Goal: Task Accomplishment & Management: Manage account settings

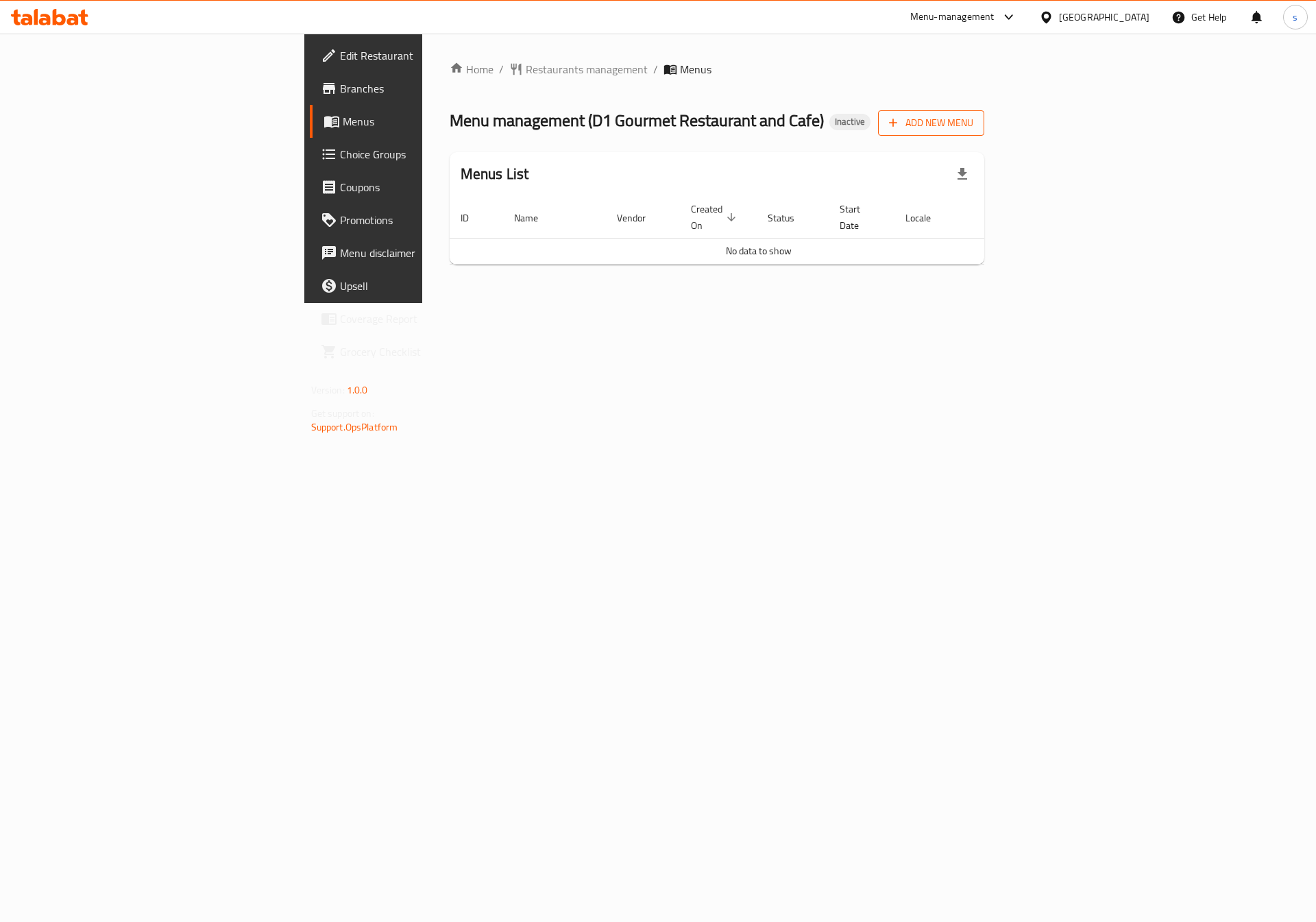
click at [974, 118] on span "Add New Menu" at bounding box center [931, 122] width 84 height 17
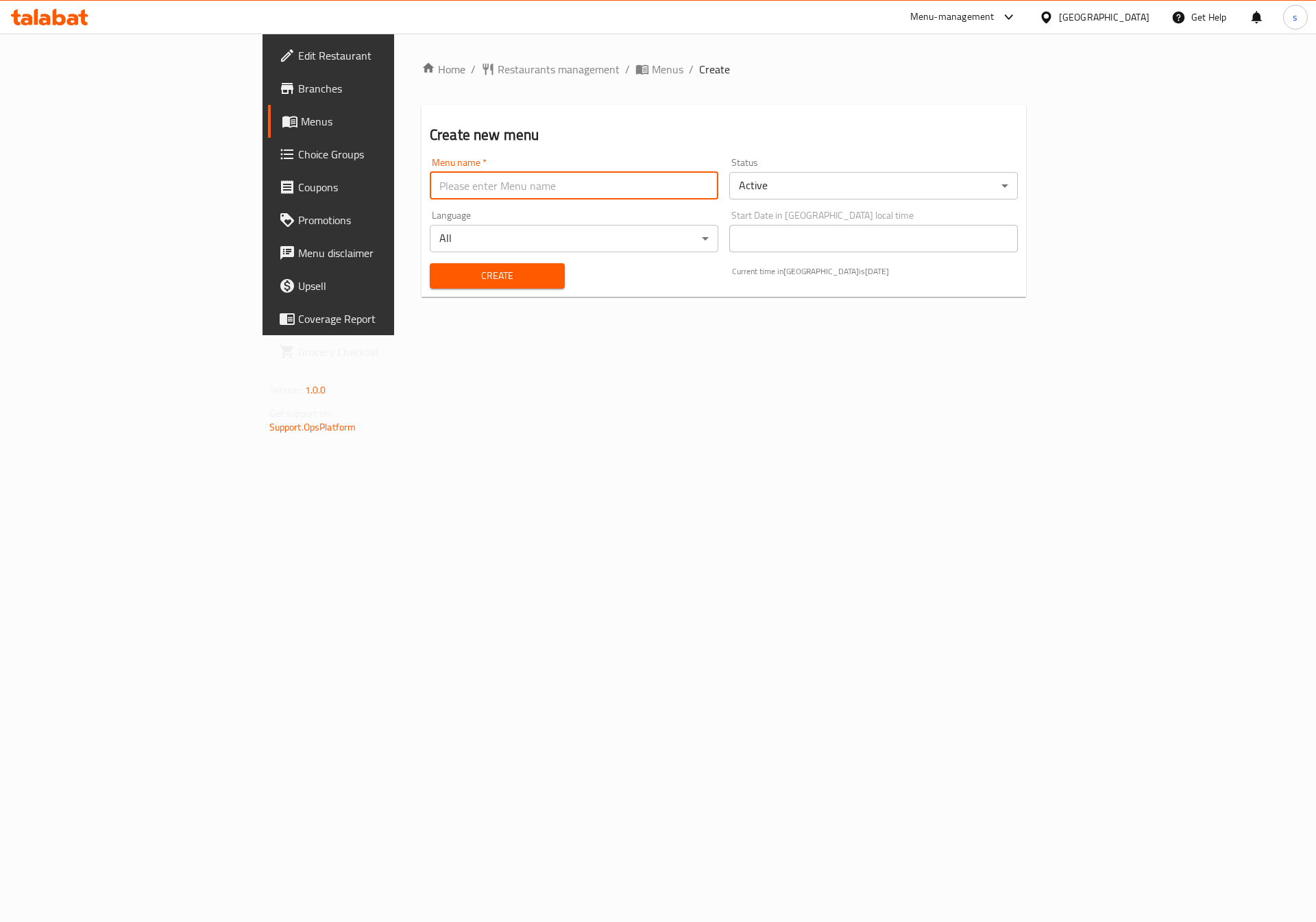
click at [605, 177] on input "text" at bounding box center [574, 185] width 289 height 27
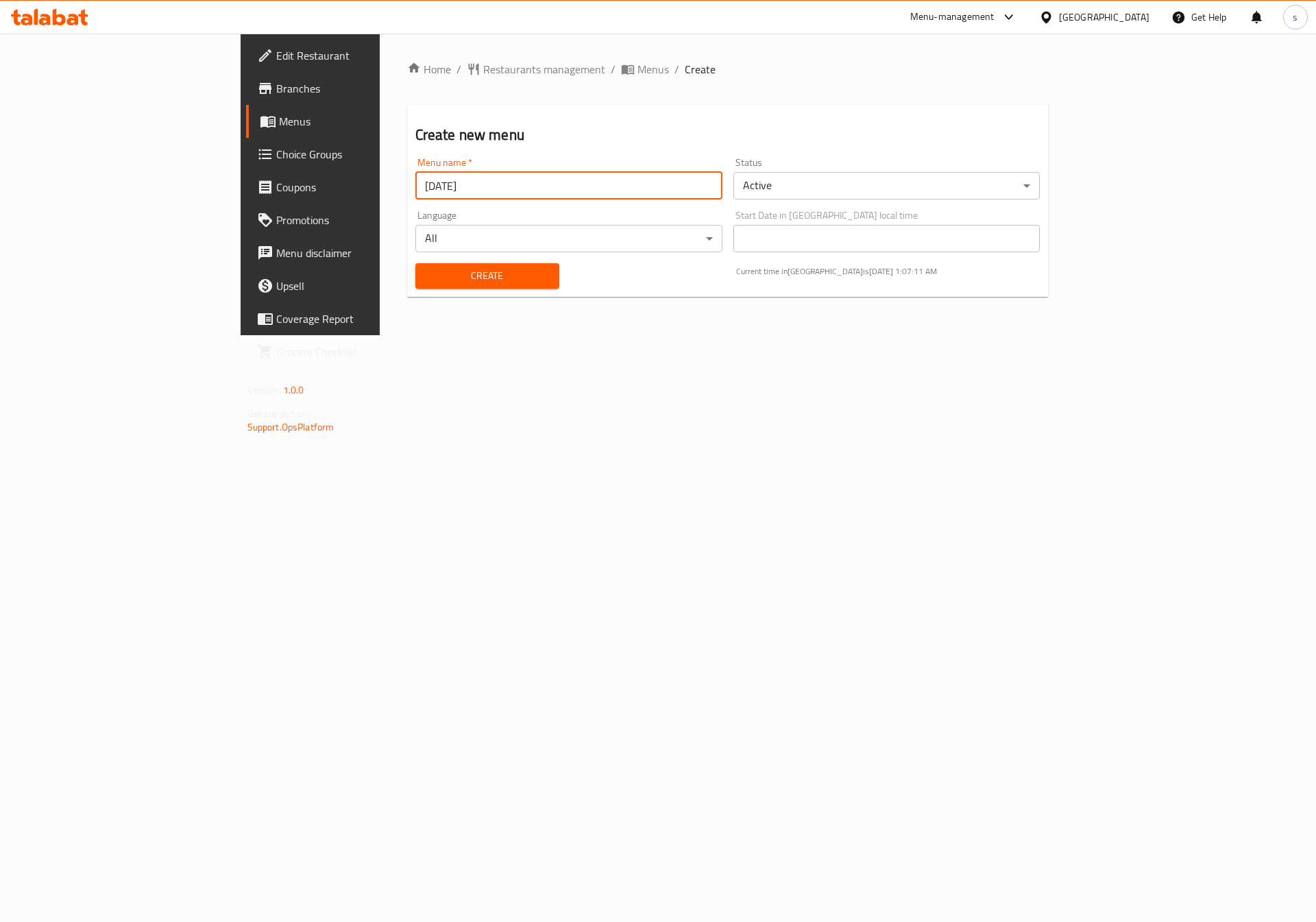
type input "[DATE]"
click at [426, 276] on span "Create" at bounding box center [487, 276] width 122 height 17
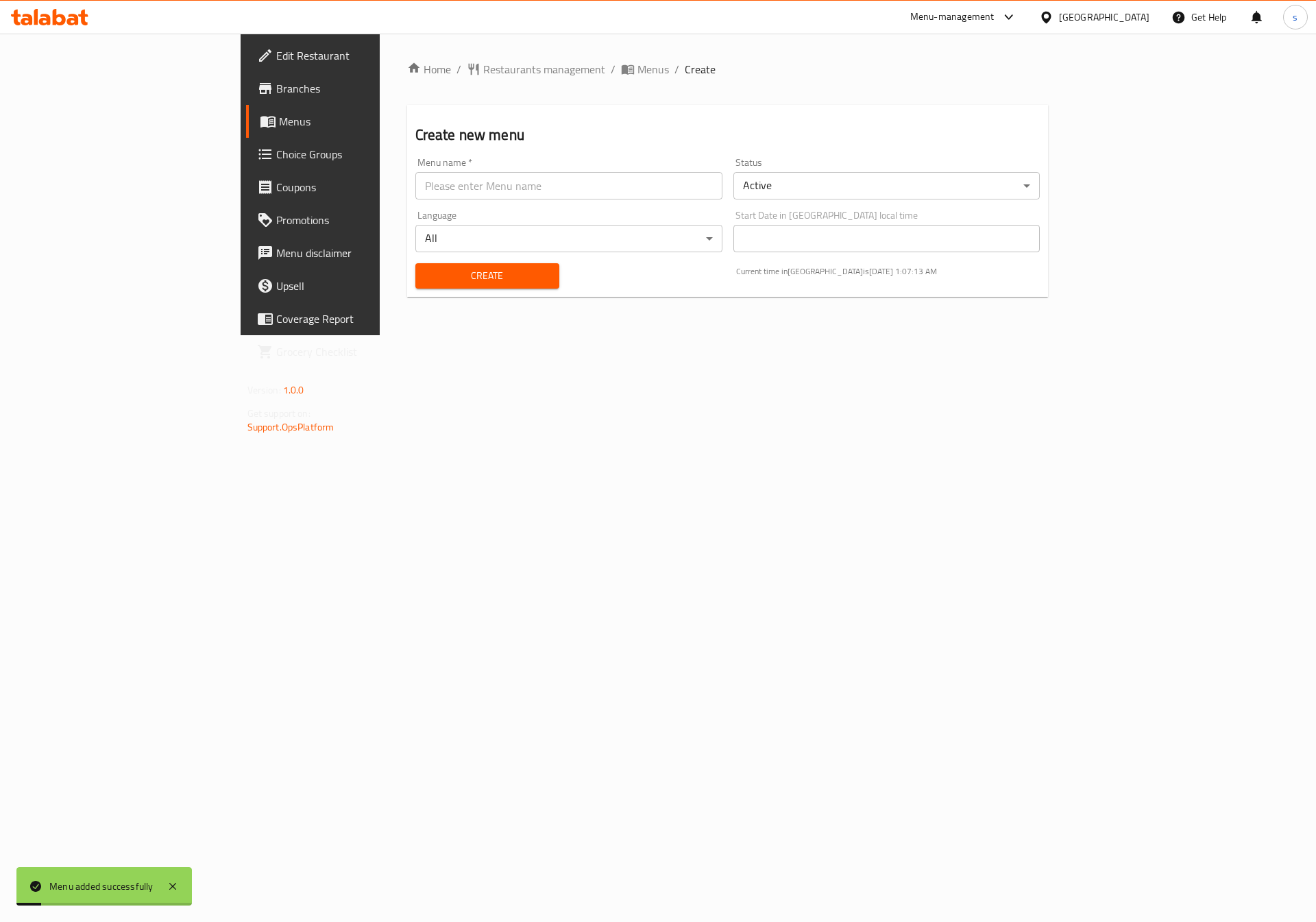
click at [279, 117] on span "Menus" at bounding box center [364, 121] width 171 height 16
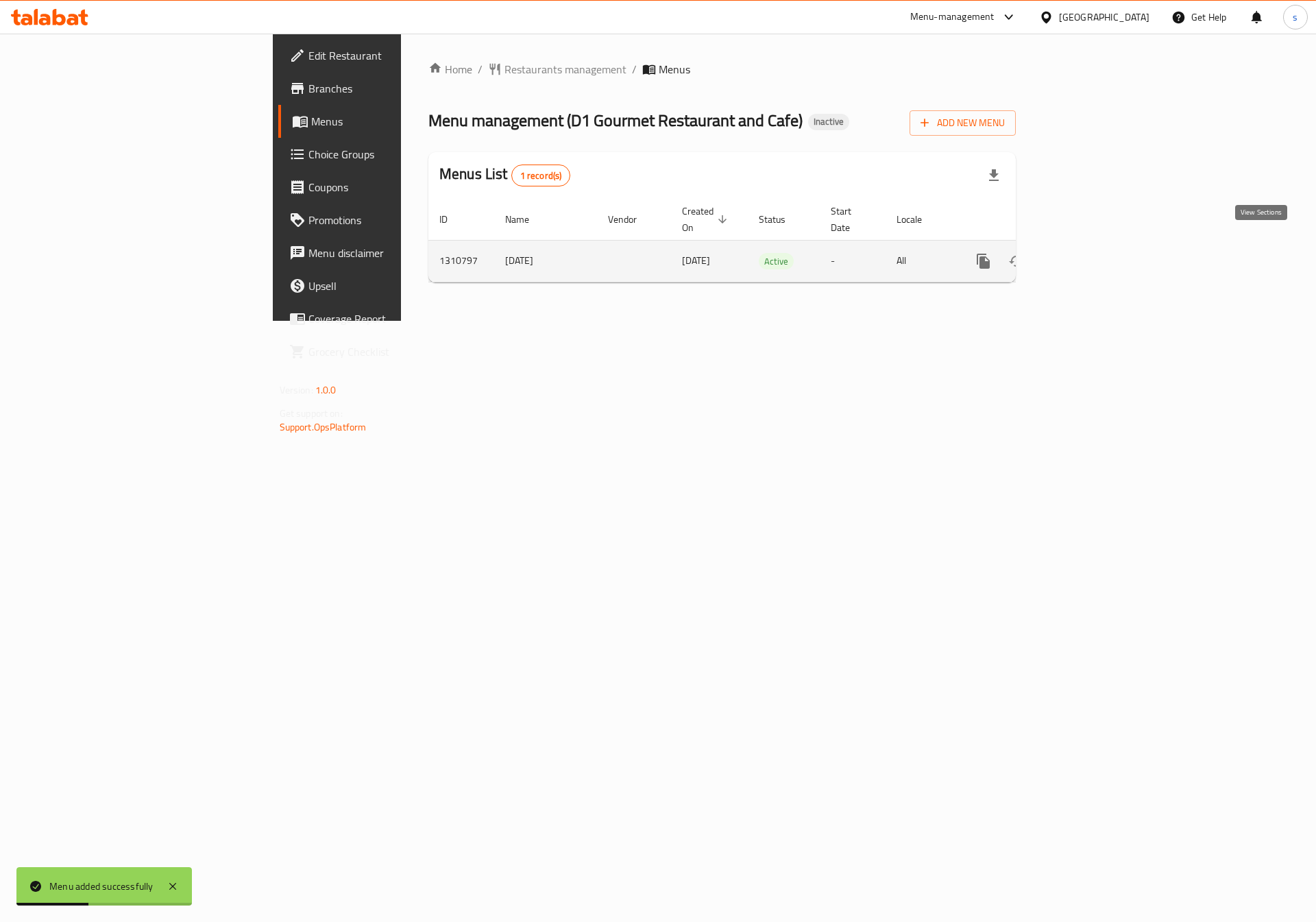
click at [1091, 253] on icon "enhanced table" at bounding box center [1082, 261] width 16 height 16
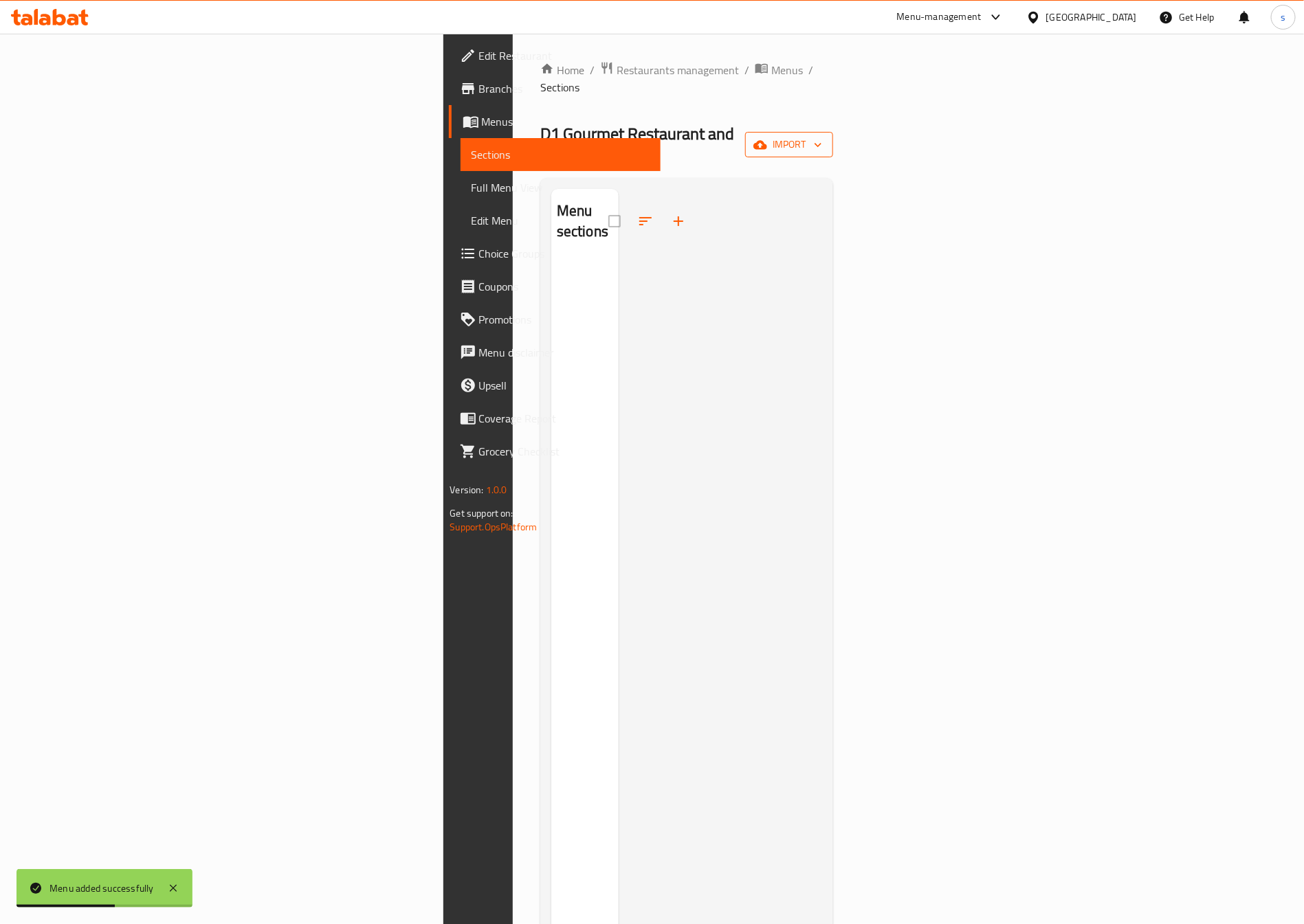
click at [822, 136] on span "import" at bounding box center [789, 144] width 66 height 17
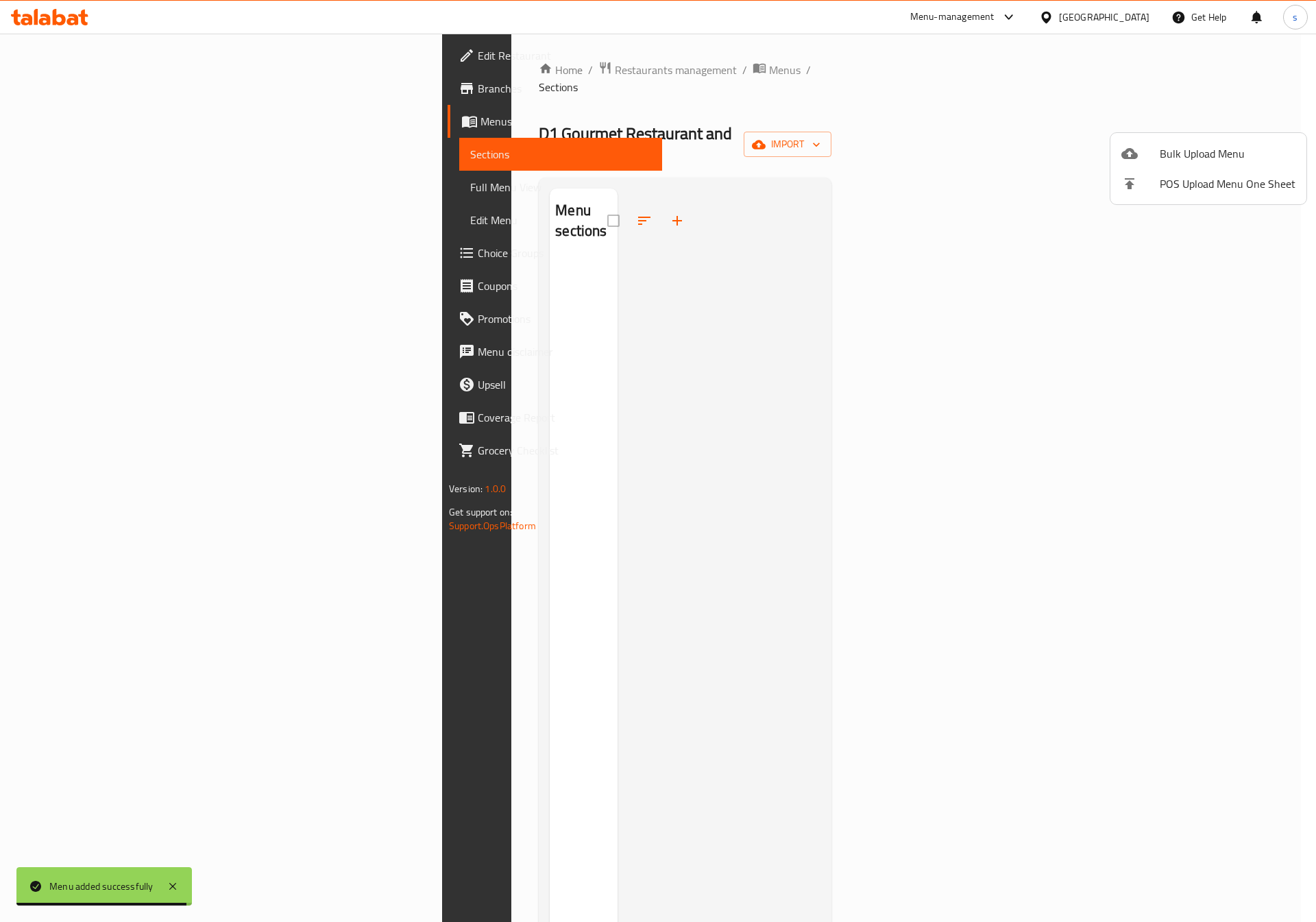
click at [1199, 162] on span "Bulk Upload Menu" at bounding box center [1227, 153] width 136 height 16
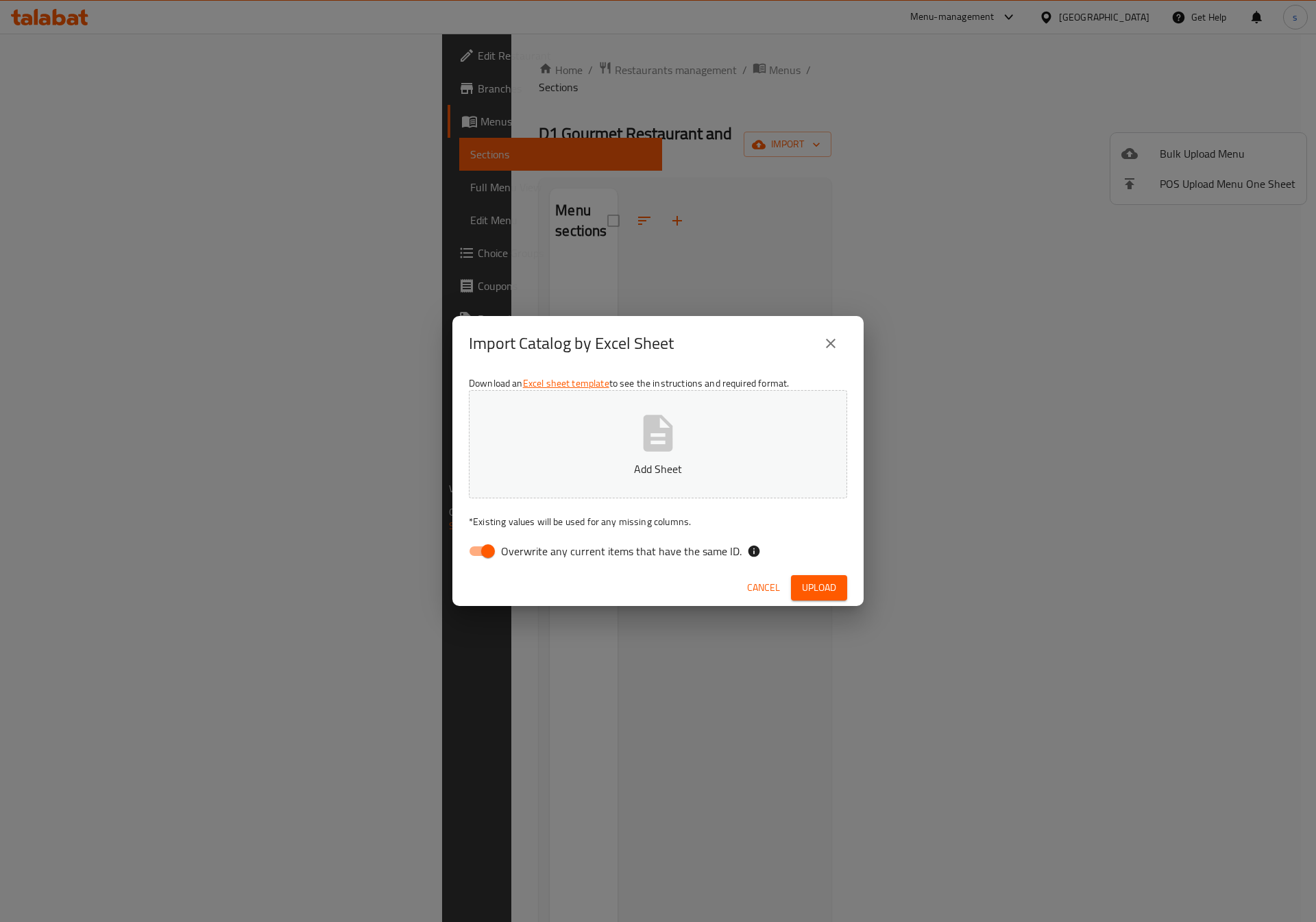
click at [527, 547] on span "Overwrite any current items that have the same ID." at bounding box center [621, 551] width 240 height 16
click at [527, 547] on input "Overwrite any current items that have the same ID." at bounding box center [488, 551] width 78 height 26
checkbox input "false"
click at [640, 416] on icon "button" at bounding box center [658, 433] width 44 height 44
click at [824, 587] on span "Upload" at bounding box center [819, 588] width 34 height 17
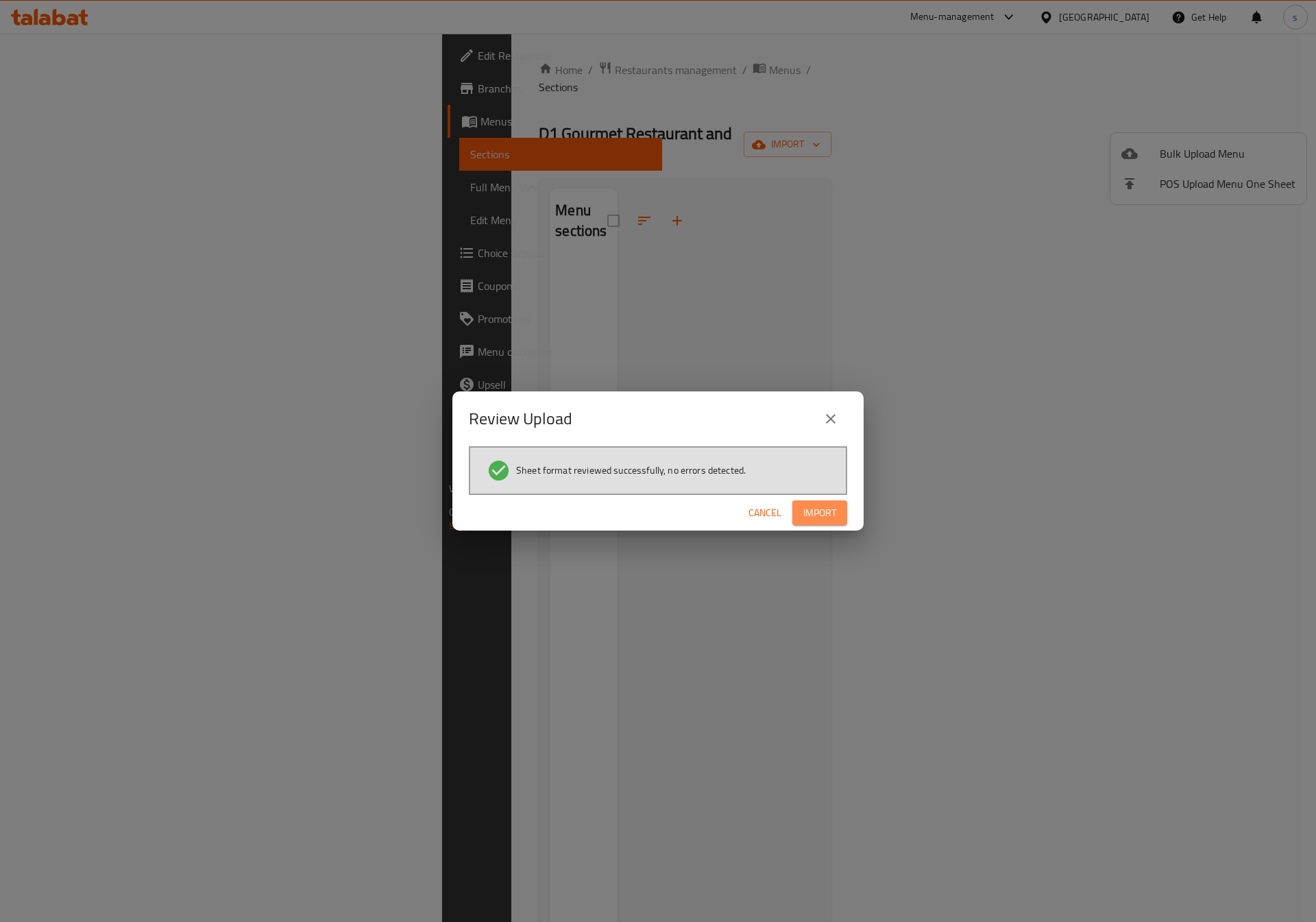
click at [835, 512] on span "Import" at bounding box center [820, 513] width 33 height 17
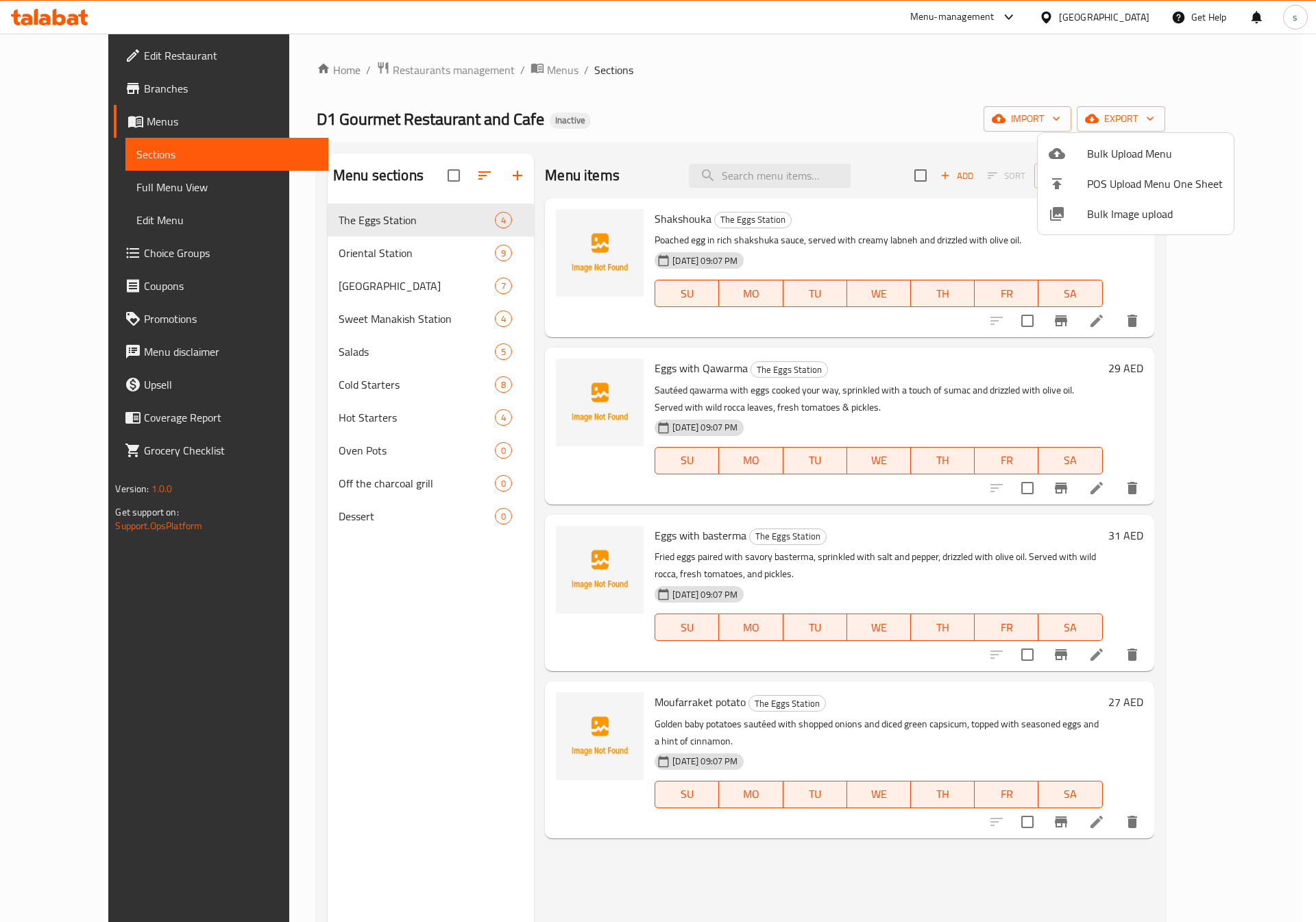
click at [404, 517] on div at bounding box center [658, 461] width 1316 height 922
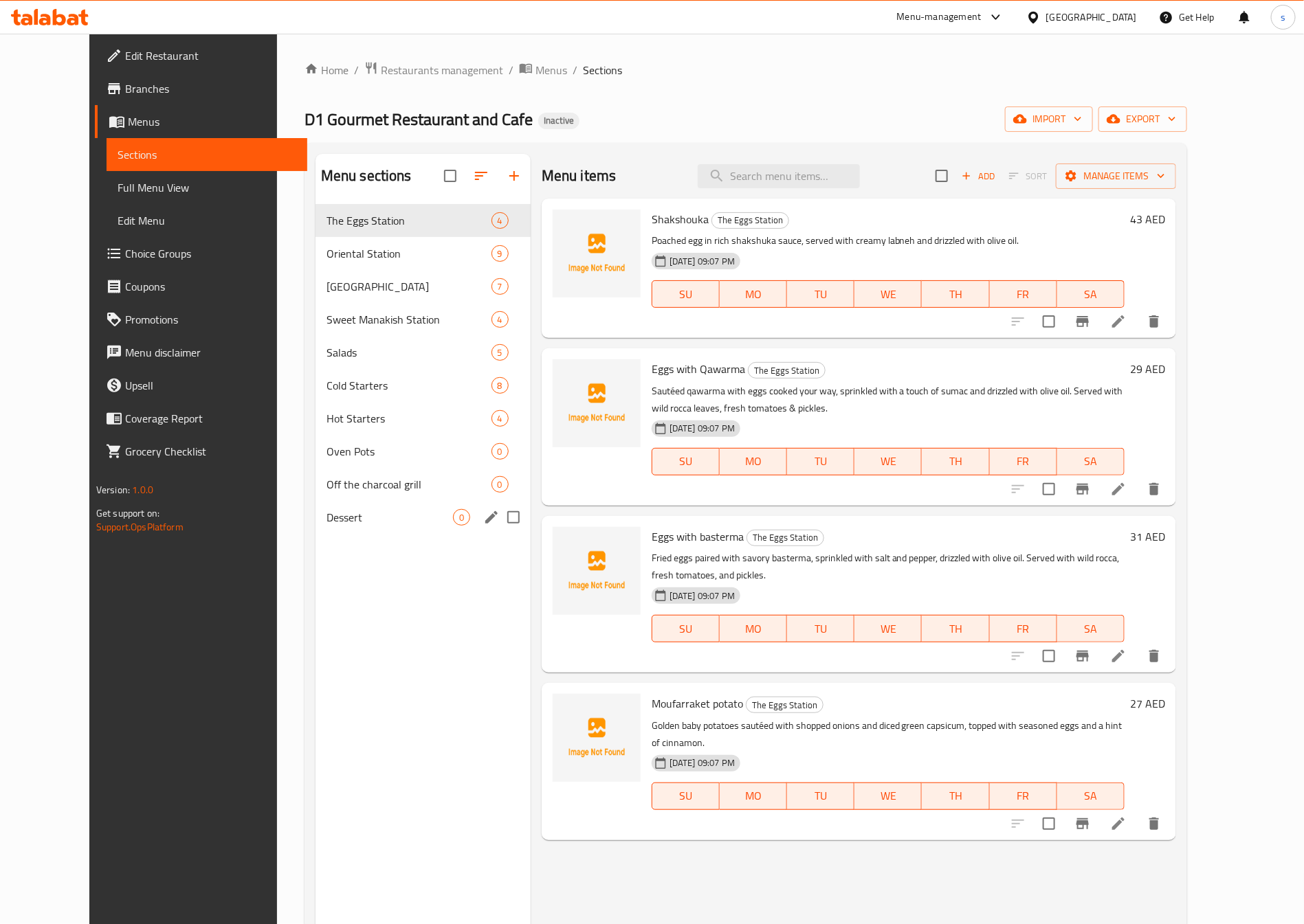
click at [499, 518] on input "Menu sections" at bounding box center [513, 517] width 29 height 29
checkbox input "true"
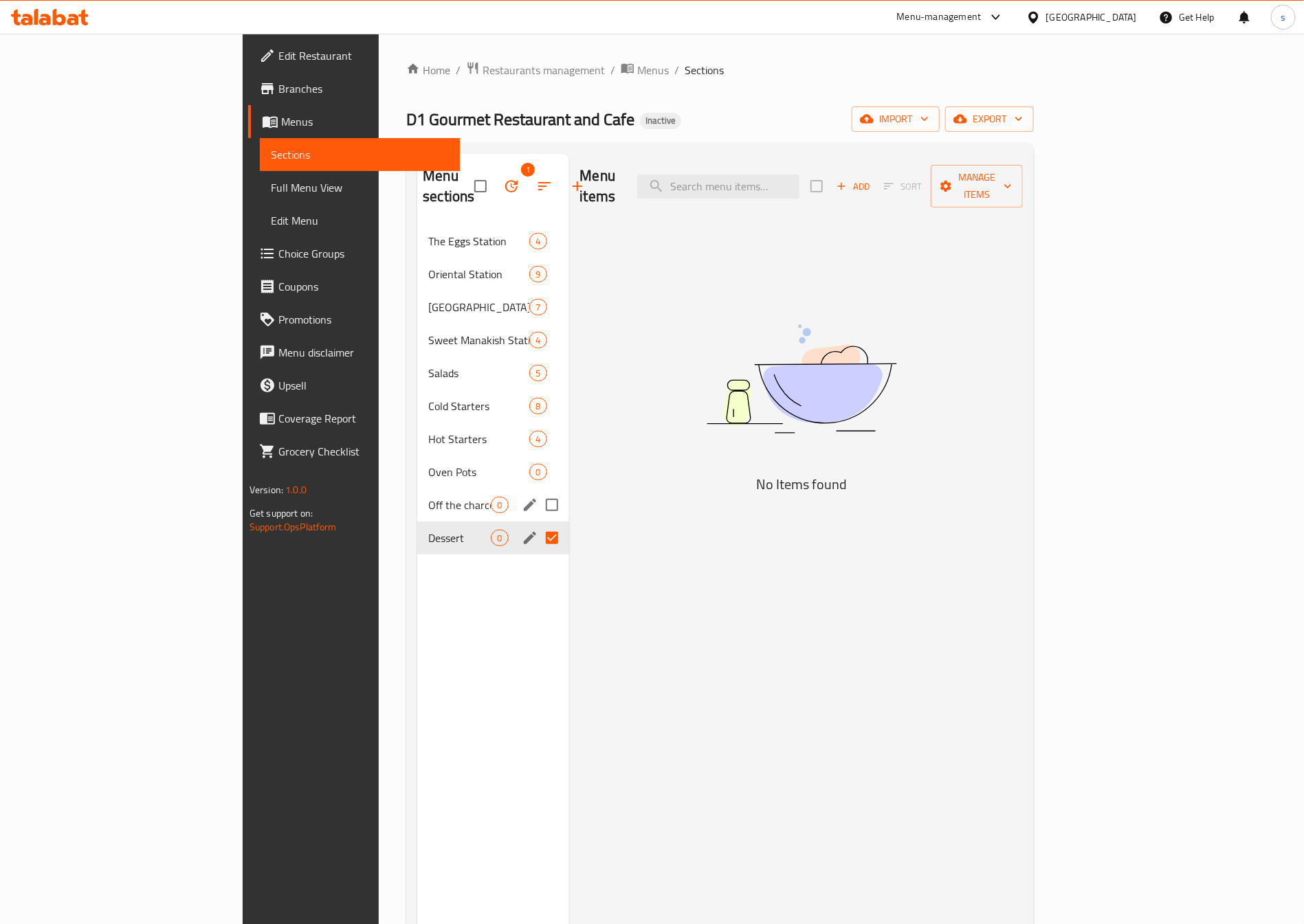
click at [538, 491] on input "Menu sections" at bounding box center [552, 505] width 29 height 29
checkbox input "true"
click at [538, 458] on input "Menu sections" at bounding box center [552, 472] width 29 height 29
checkbox input "true"
click at [503, 181] on icon "button" at bounding box center [511, 186] width 16 height 16
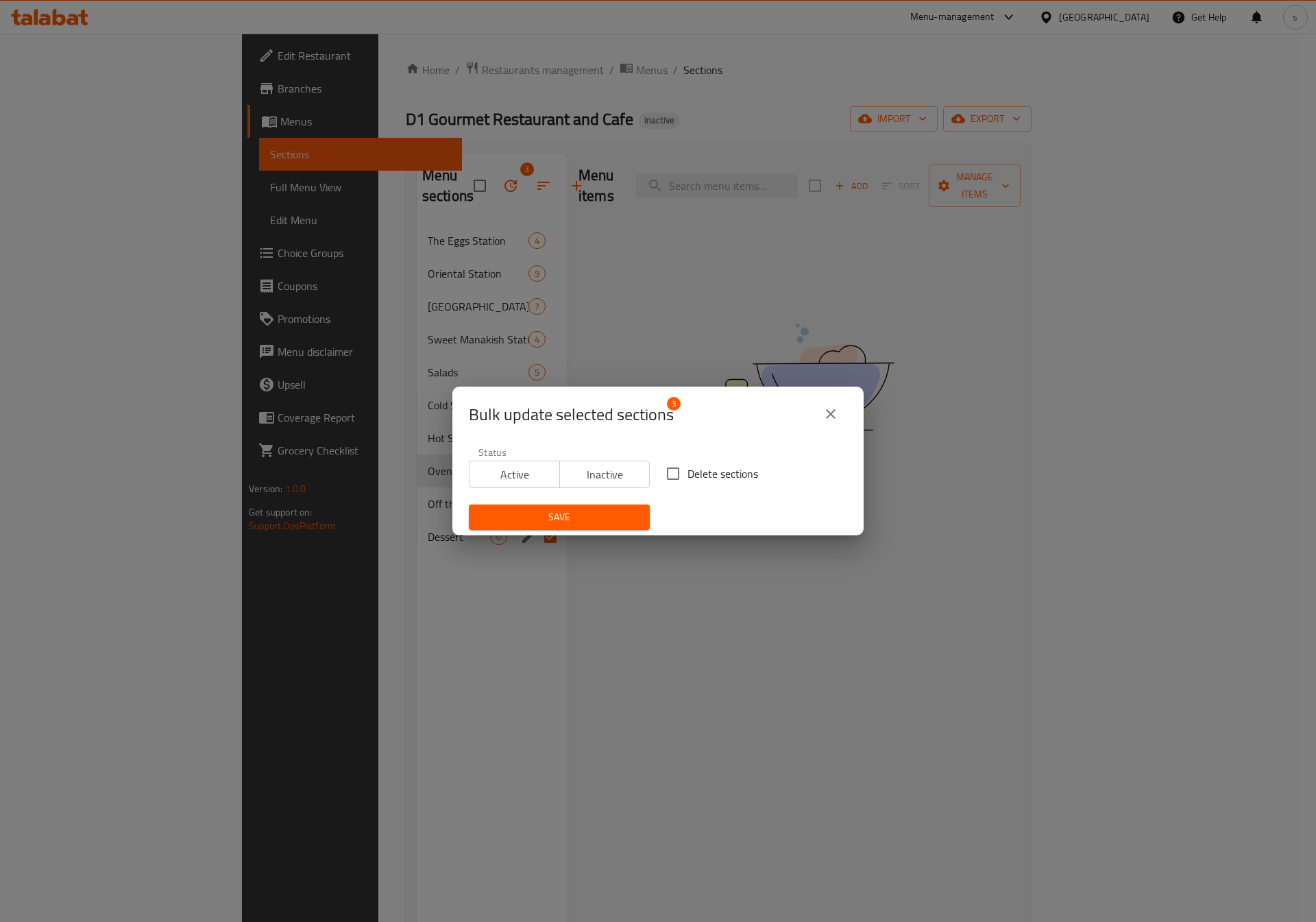
click at [720, 472] on span "Delete sections" at bounding box center [722, 473] width 70 height 16
click at [687, 472] on input "Delete sections" at bounding box center [673, 473] width 29 height 29
checkbox input "true"
click at [596, 517] on span "Save" at bounding box center [559, 517] width 159 height 17
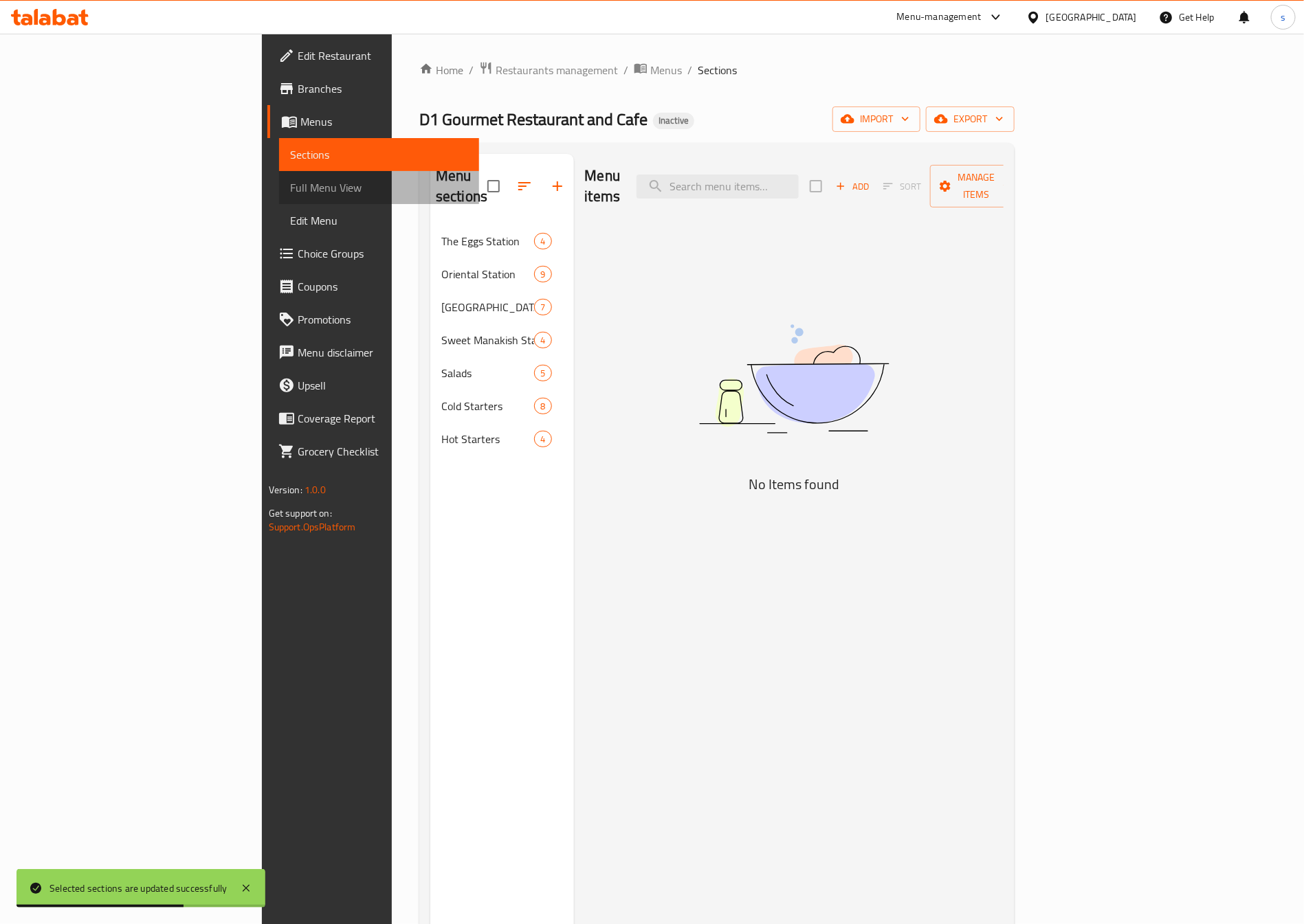
click at [290, 196] on span "Full Menu View" at bounding box center [379, 187] width 179 height 16
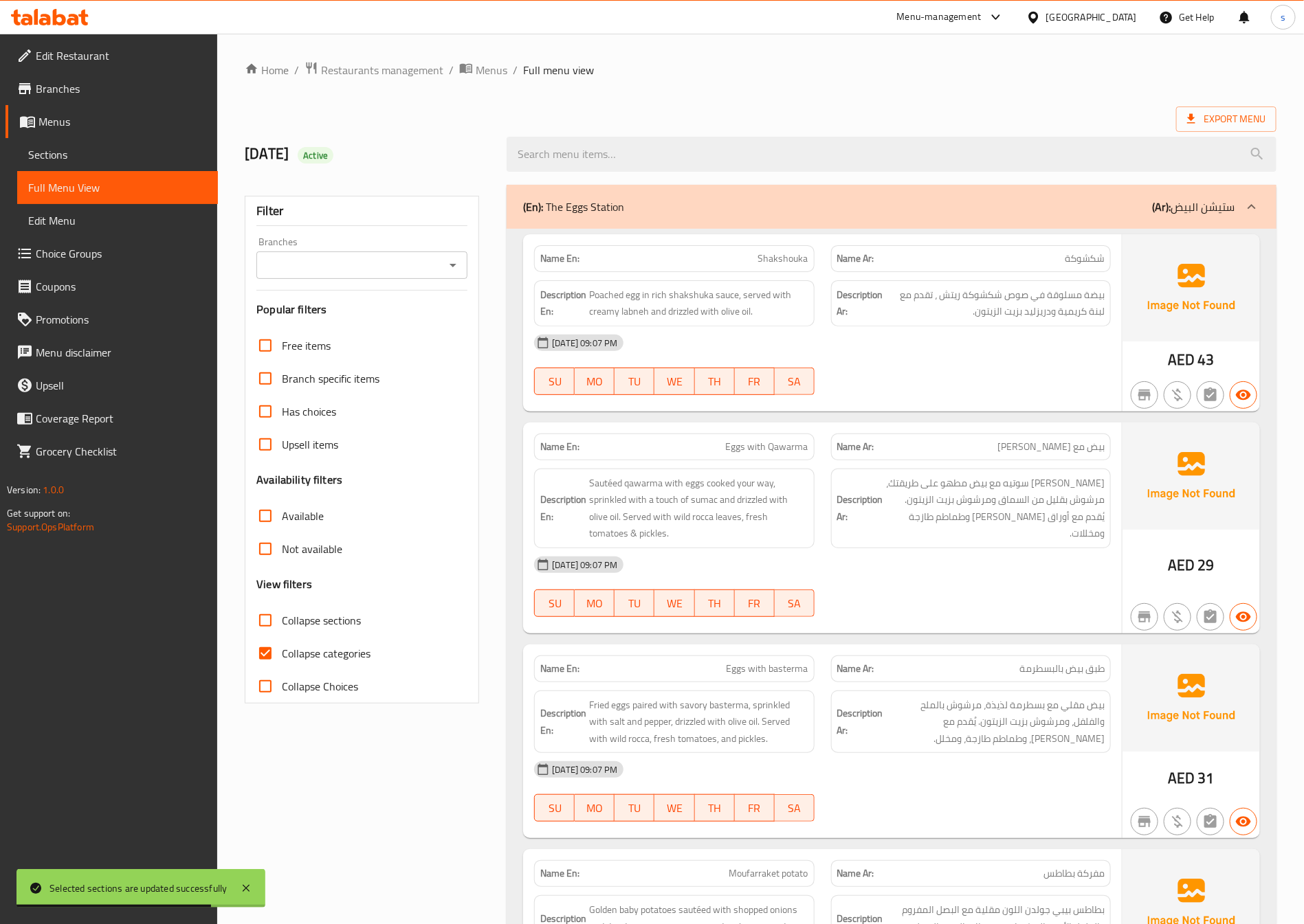
click at [303, 657] on span "Collapse categories" at bounding box center [326, 654] width 89 height 16
click at [282, 657] on input "Collapse categories" at bounding box center [265, 653] width 33 height 33
checkbox input "false"
click at [89, 156] on span "Sections" at bounding box center [117, 154] width 179 height 16
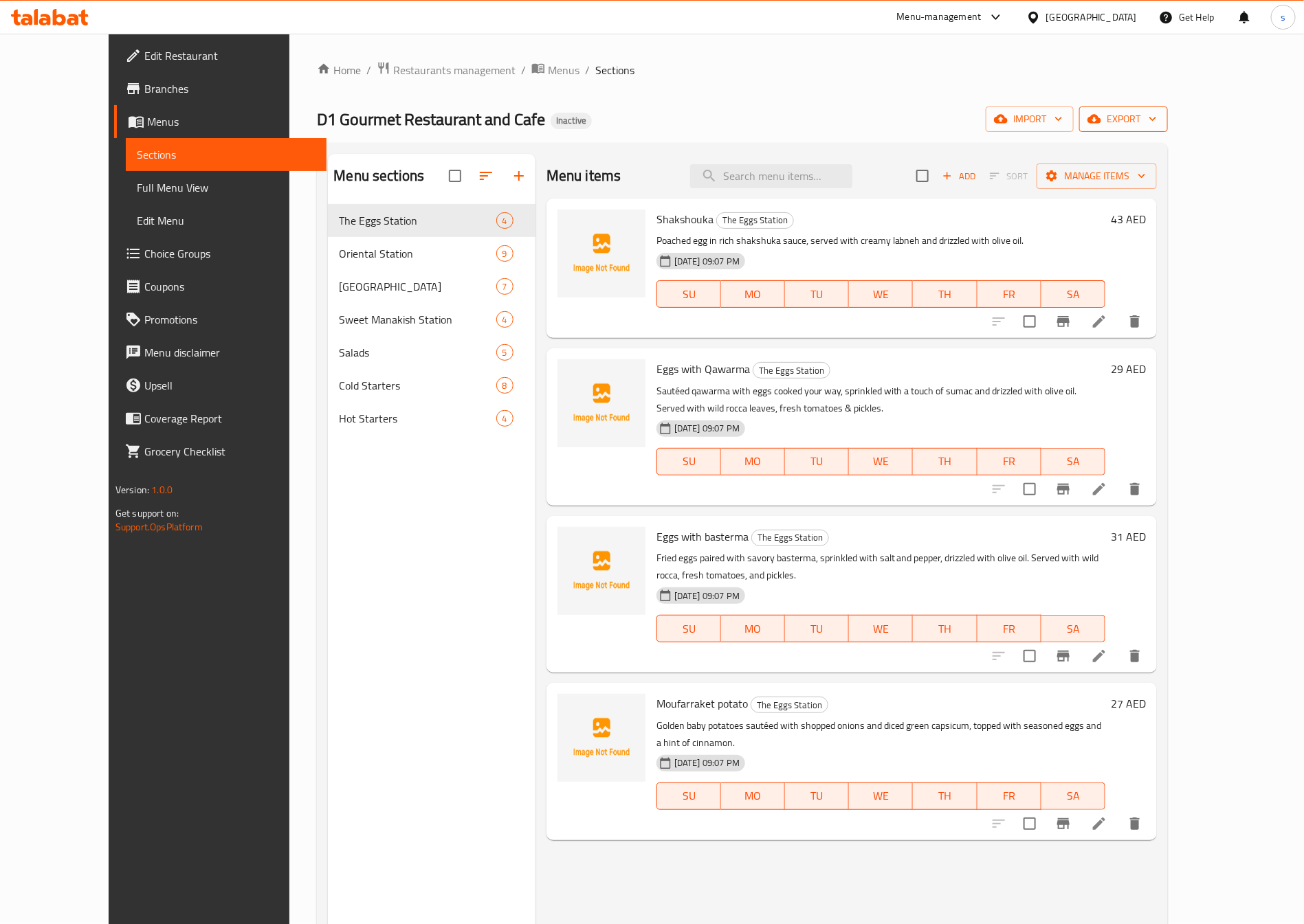
click at [1101, 124] on icon "button" at bounding box center [1094, 119] width 14 height 14
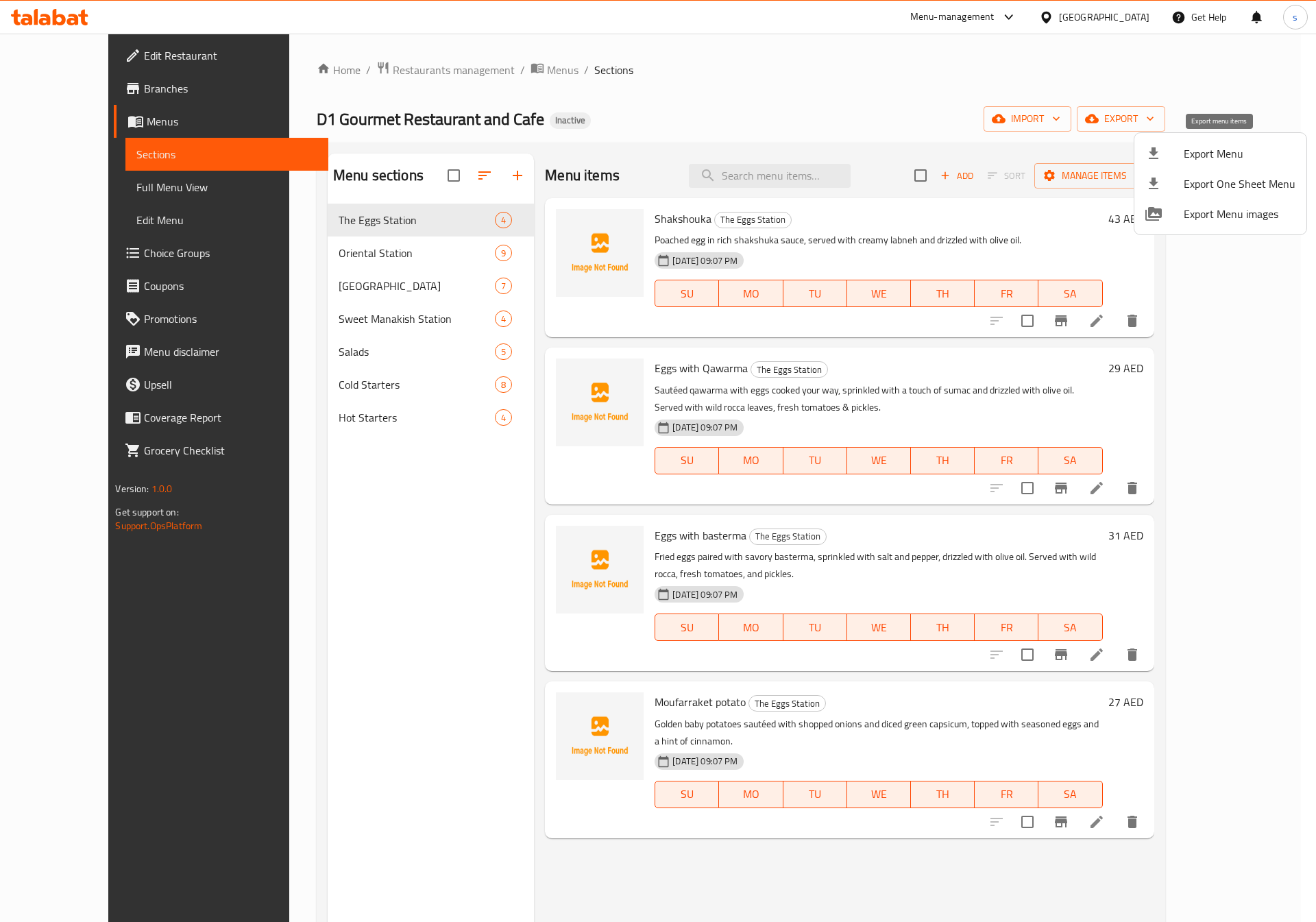
click at [1232, 150] on span "Export Menu" at bounding box center [1240, 153] width 112 height 16
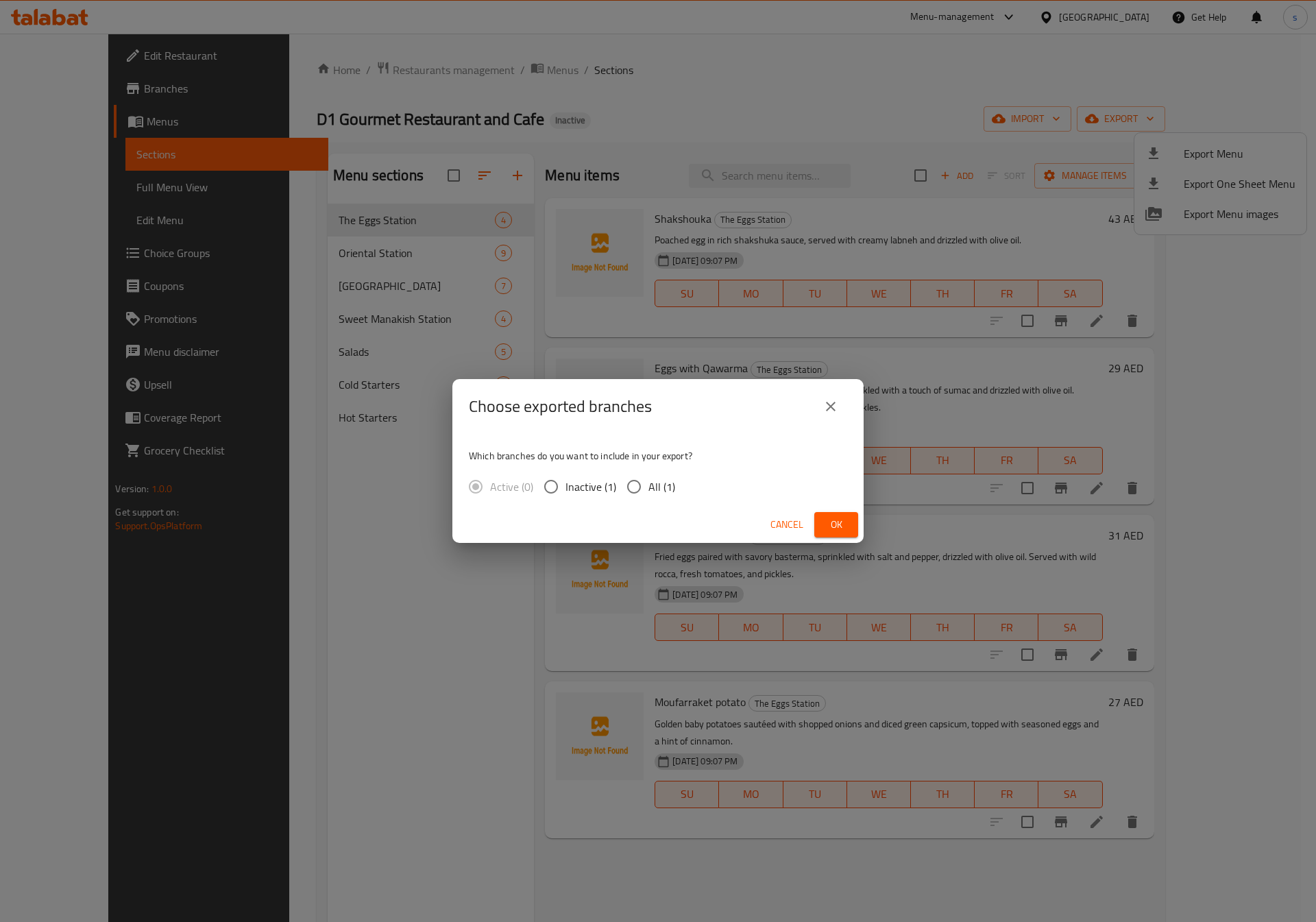
click at [652, 469] on div "Which branches do you want to include in your export? Active (0) Inactive (1) A…" at bounding box center [657, 470] width 411 height 73
click at [659, 479] on span "All (1)" at bounding box center [662, 487] width 26 height 16
click at [648, 479] on input "All (1)" at bounding box center [634, 487] width 29 height 29
radio input "true"
drag, startPoint x: 462, startPoint y: 480, endPoint x: 467, endPoint y: 487, distance: 8.6
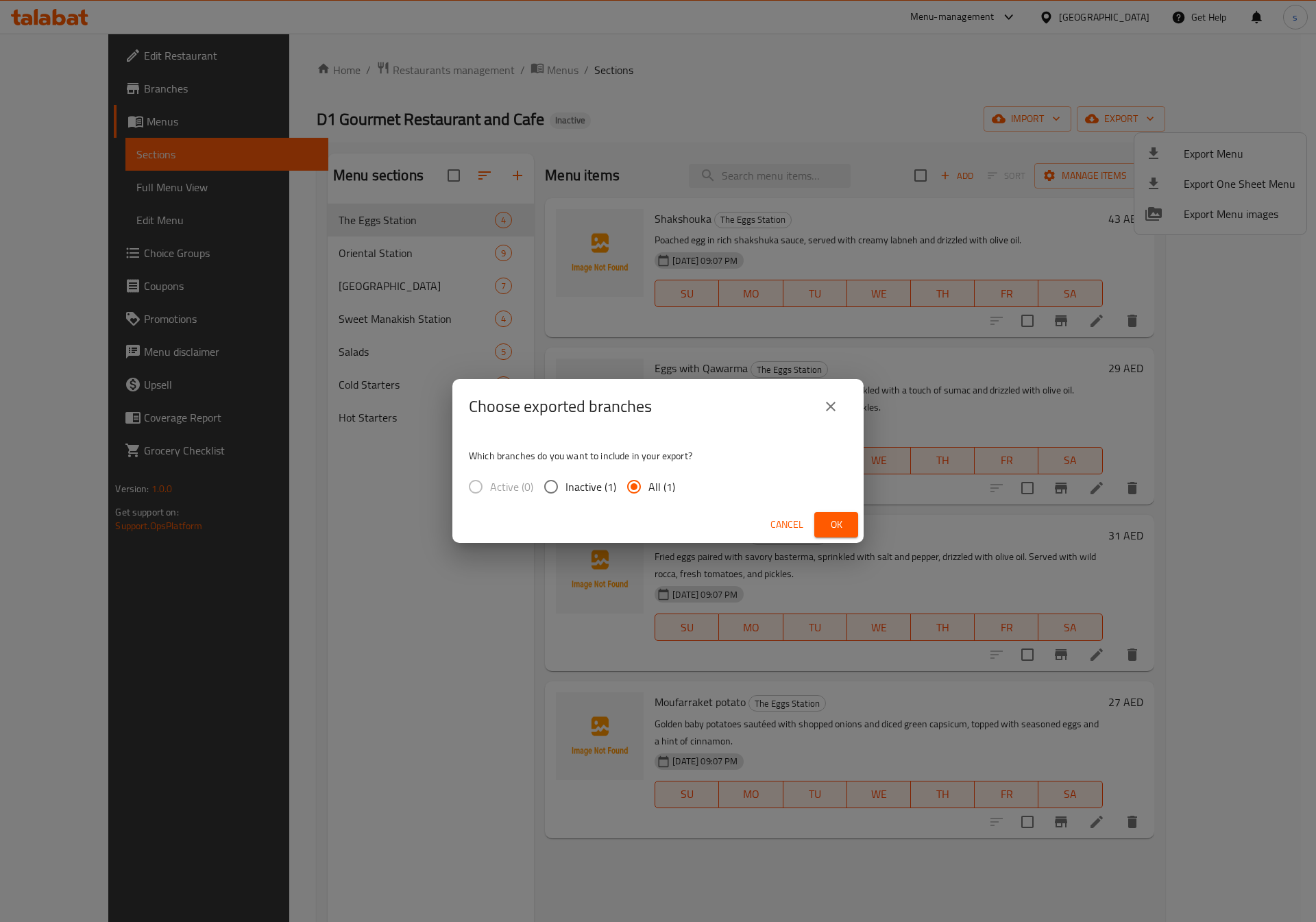
click at [463, 485] on label "Active (0)" at bounding box center [498, 487] width 72 height 29
click at [467, 487] on label "Active (0)" at bounding box center [498, 487] width 72 height 29
click at [475, 486] on label "Active (0)" at bounding box center [498, 487] width 72 height 29
click at [824, 518] on button "Ok" at bounding box center [836, 525] width 44 height 26
